Goal: Check status

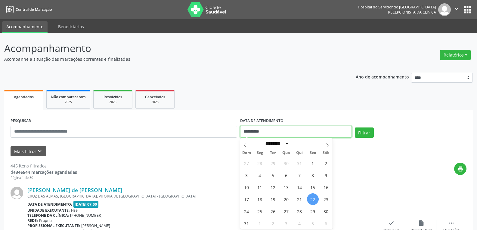
drag, startPoint x: 274, startPoint y: 133, endPoint x: 232, endPoint y: 133, distance: 42.5
click at [232, 133] on div "**********" at bounding box center [238, 130] width 459 height 26
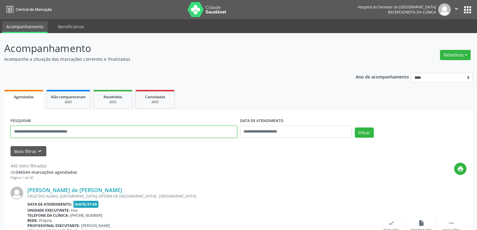
click at [164, 131] on input "text" at bounding box center [124, 132] width 227 height 12
type input "**********"
click at [355, 128] on button "Filtrar" at bounding box center [364, 133] width 19 height 10
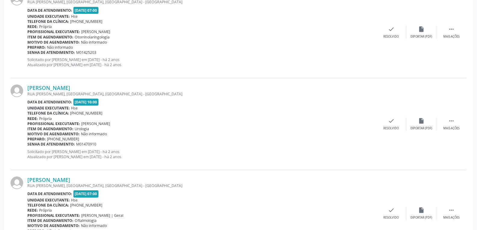
scroll to position [1335, 0]
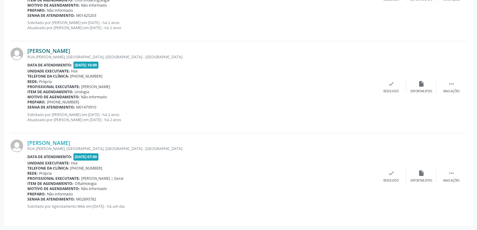
click at [46, 48] on link "[PERSON_NAME]" at bounding box center [48, 51] width 43 height 7
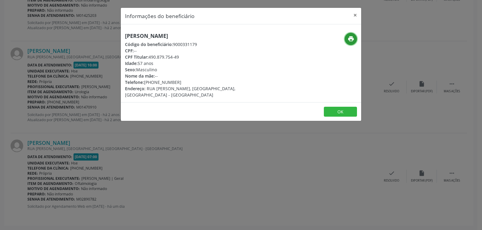
click at [348, 40] on icon "print" at bounding box center [351, 39] width 7 height 7
click at [356, 14] on button "×" at bounding box center [355, 15] width 12 height 15
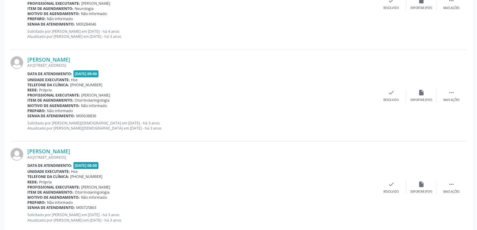
scroll to position [311, 0]
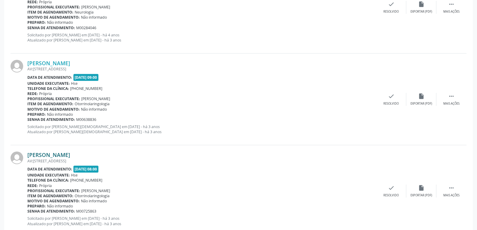
click at [50, 155] on link "[PERSON_NAME]" at bounding box center [48, 155] width 43 height 7
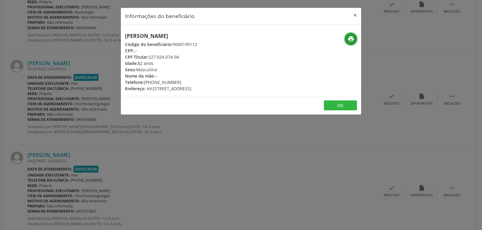
click at [350, 38] on icon "print" at bounding box center [351, 39] width 7 height 7
drag, startPoint x: 148, startPoint y: 56, endPoint x: 211, endPoint y: 55, distance: 63.6
click at [197, 55] on div "CPF Titular: 227.024.074-04" at bounding box center [161, 57] width 72 height 6
copy div "227.024.074-04"
drag, startPoint x: 145, startPoint y: 82, endPoint x: 184, endPoint y: 82, distance: 39.5
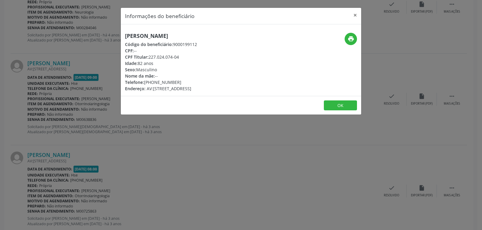
click at [184, 82] on div "Telefone: [PHONE_NUMBER]" at bounding box center [161, 82] width 72 height 6
copy div "[PHONE_NUMBER]"
click at [353, 15] on button "×" at bounding box center [355, 15] width 12 height 15
